Goal: Entertainment & Leisure: Consume media (video, audio)

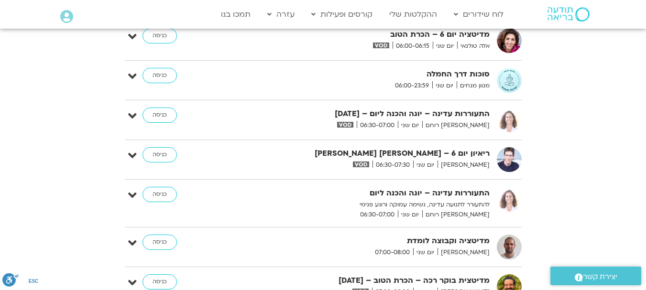
scroll to position [101, 0]
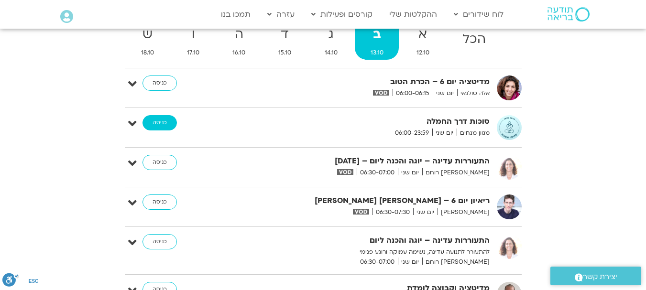
click at [163, 125] on link "כניסה" at bounding box center [160, 122] width 34 height 15
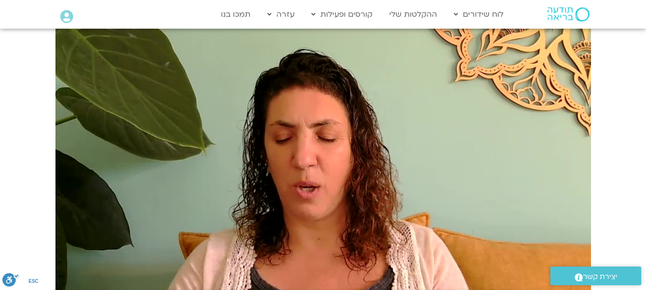
scroll to position [813, 0]
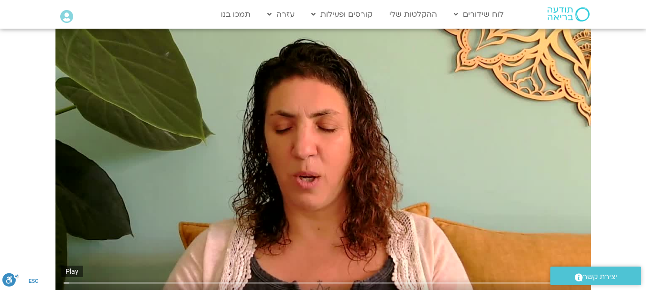
type input "19.618125"
type input "87.4822443181818"
type input "19.666125"
type input "86.3458806818182"
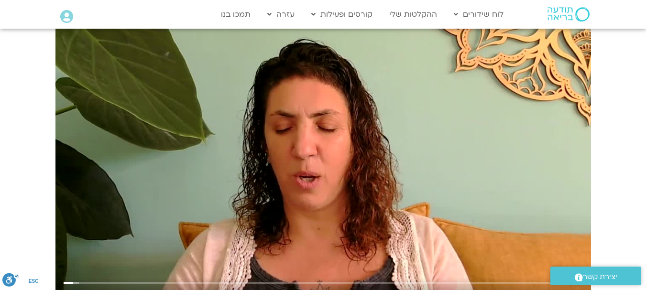
type input "19.906125"
type input "85.2095170454545"
type input "20.026083"
type input "79.5276988636364"
type input "20.108125"
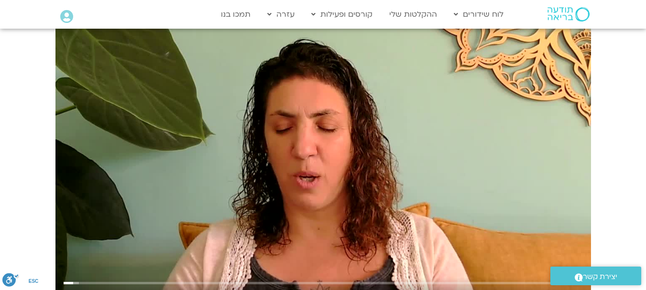
type input "73.8458806818182"
type input "20.230125"
type input "72.7095170454545"
type input "20.277167"
type input "71.5731534090909"
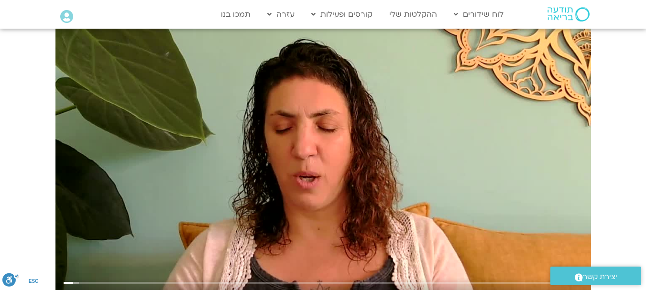
type input "20.326188"
type input "70.4367897727273"
type input "20.411104"
type input "69.3004261363636"
type input "20.505125"
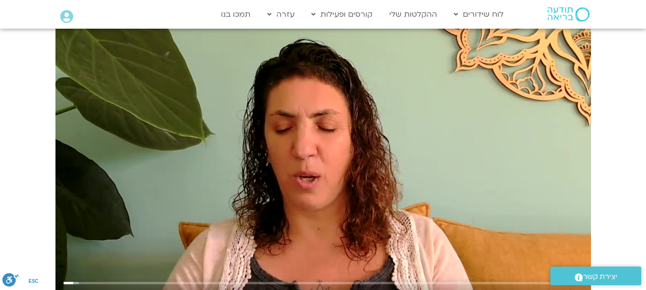
type input "68.1640625"
type input "20.585229"
type input "65.8913352272727"
type input "20.806104"
drag, startPoint x: 461, startPoint y: 235, endPoint x: 446, endPoint y: 235, distance: 14.8
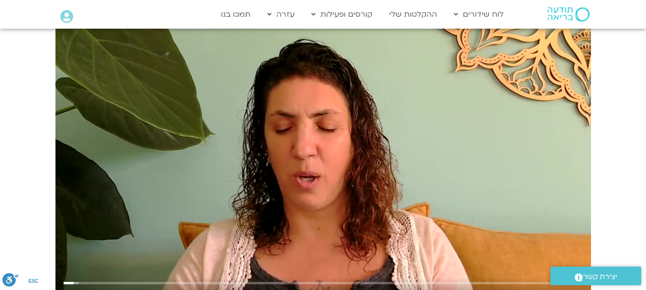
type input "65.8913352272727"
type input "24.720083"
type input "67.0276988636364"
type input "24.788146"
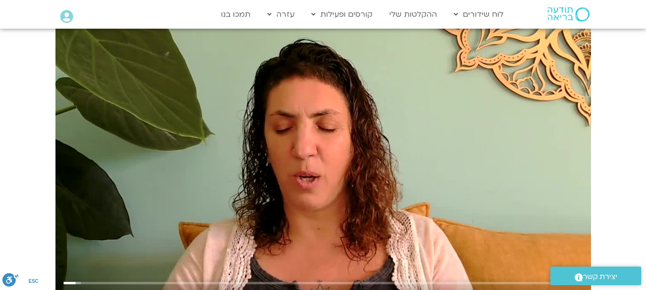
type input "63.6186079545455"
type input "24.970083"
type input "62.4822443181818"
type input "25.008188"
type input "59.0731534090909"
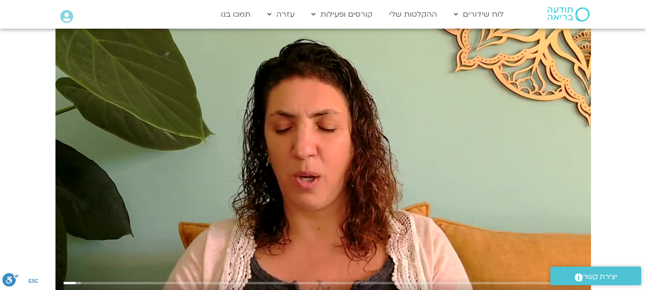
type input "25.147125"
type input "52.2549715909091"
type input "25.469083"
type input "53.3913352272727"
type input "25.543125"
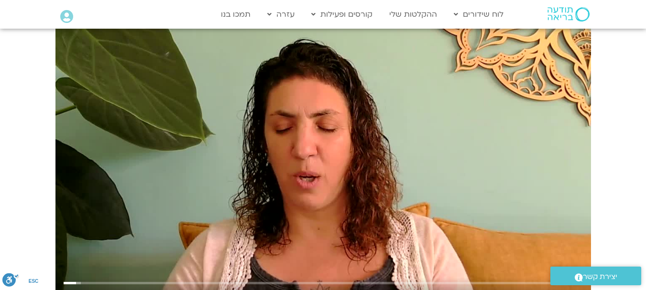
drag, startPoint x: 447, startPoint y: 237, endPoint x: 441, endPoint y: 237, distance: 6.7
type input "53.3913352272727"
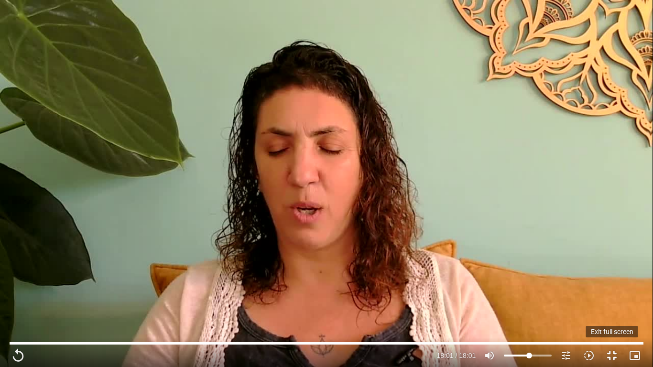
click at [610, 290] on button "fullscreen_exit" at bounding box center [612, 355] width 23 height 23
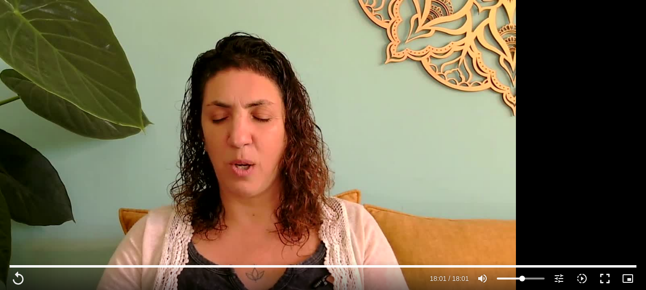
scroll to position [1196, 0]
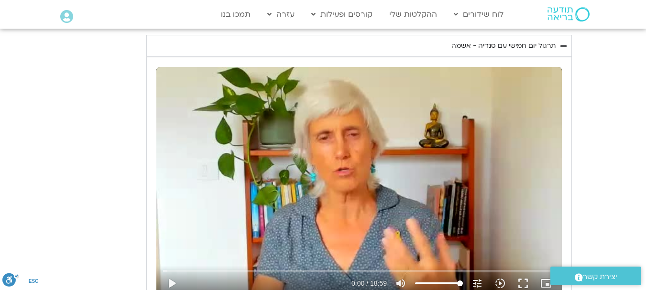
type input "1081.16"
